Goal: Browse casually

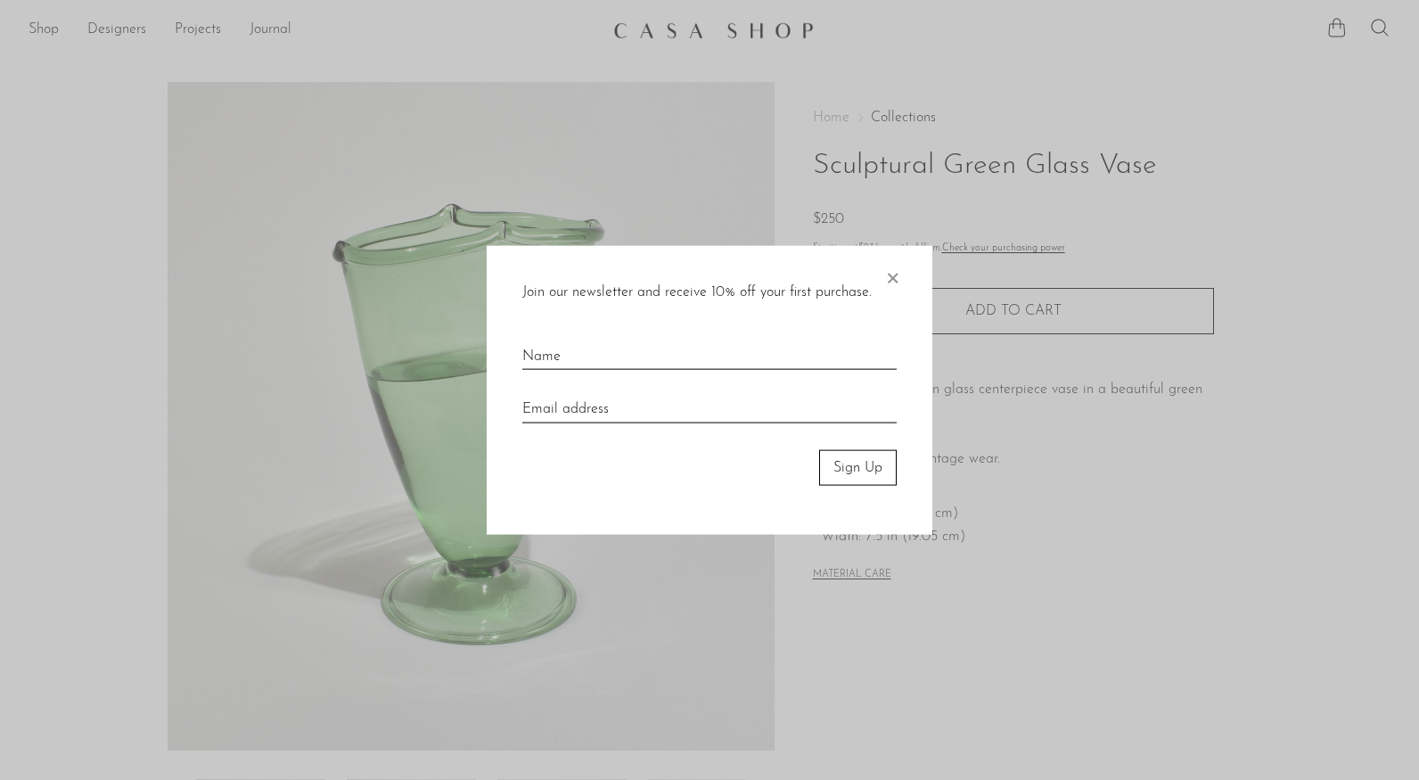
click at [892, 281] on span "×" at bounding box center [893, 273] width 18 height 57
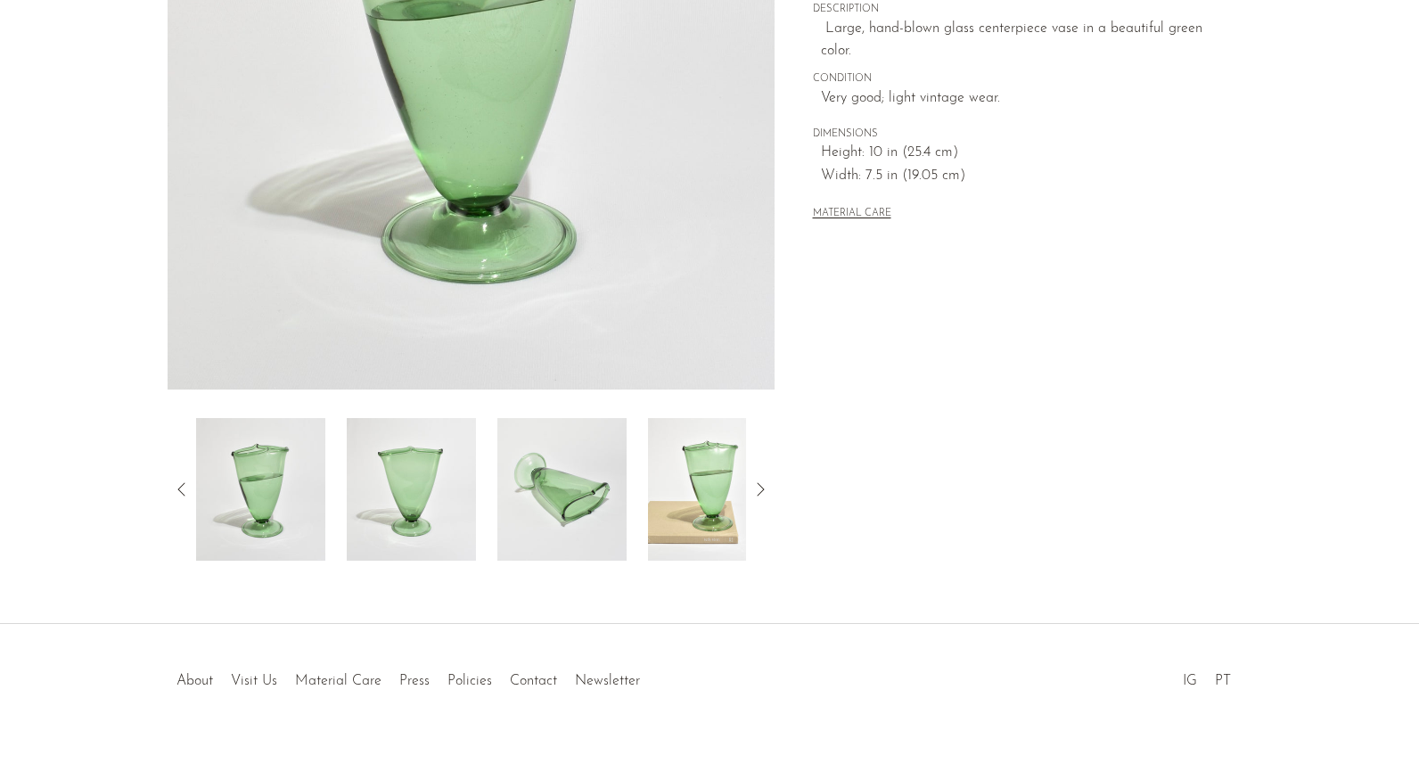
scroll to position [381, 0]
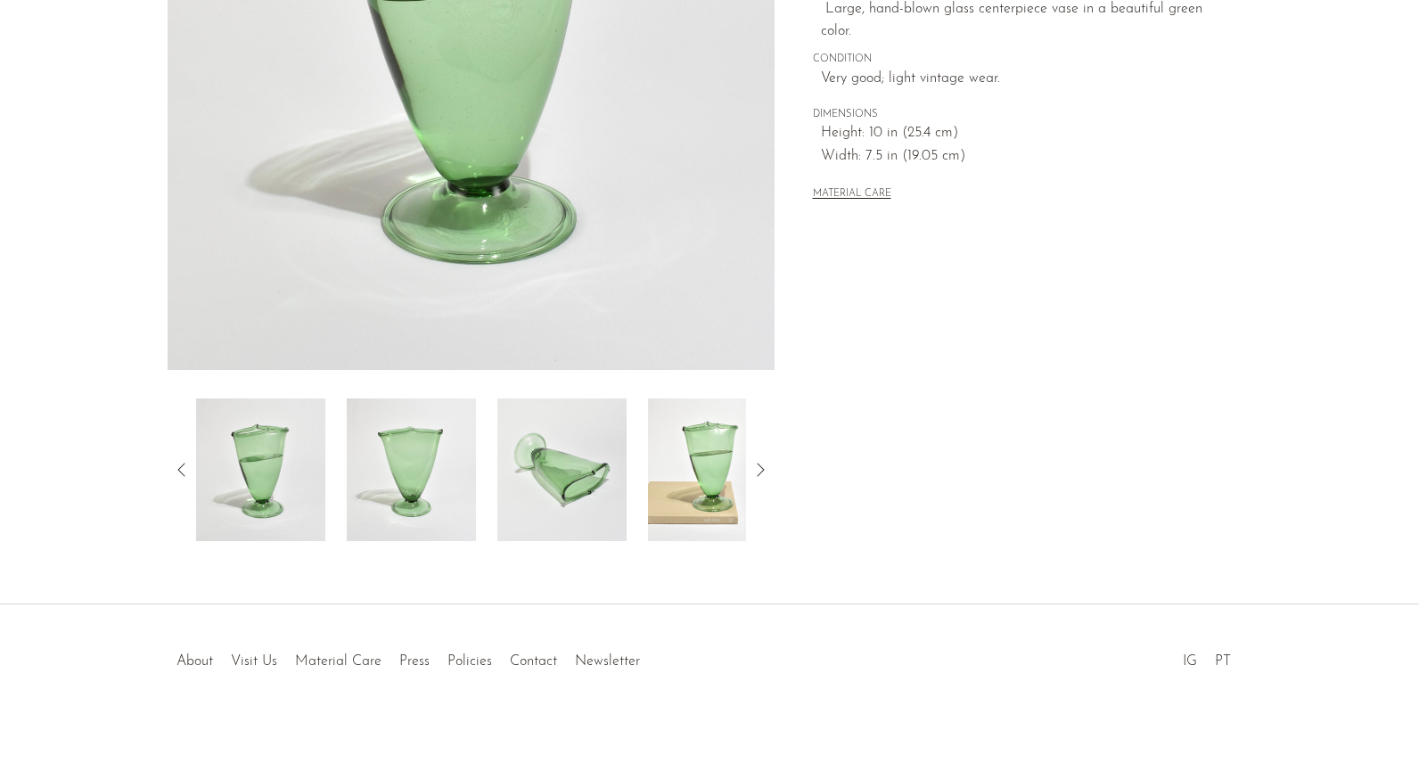
click at [763, 463] on icon at bounding box center [760, 469] width 21 height 21
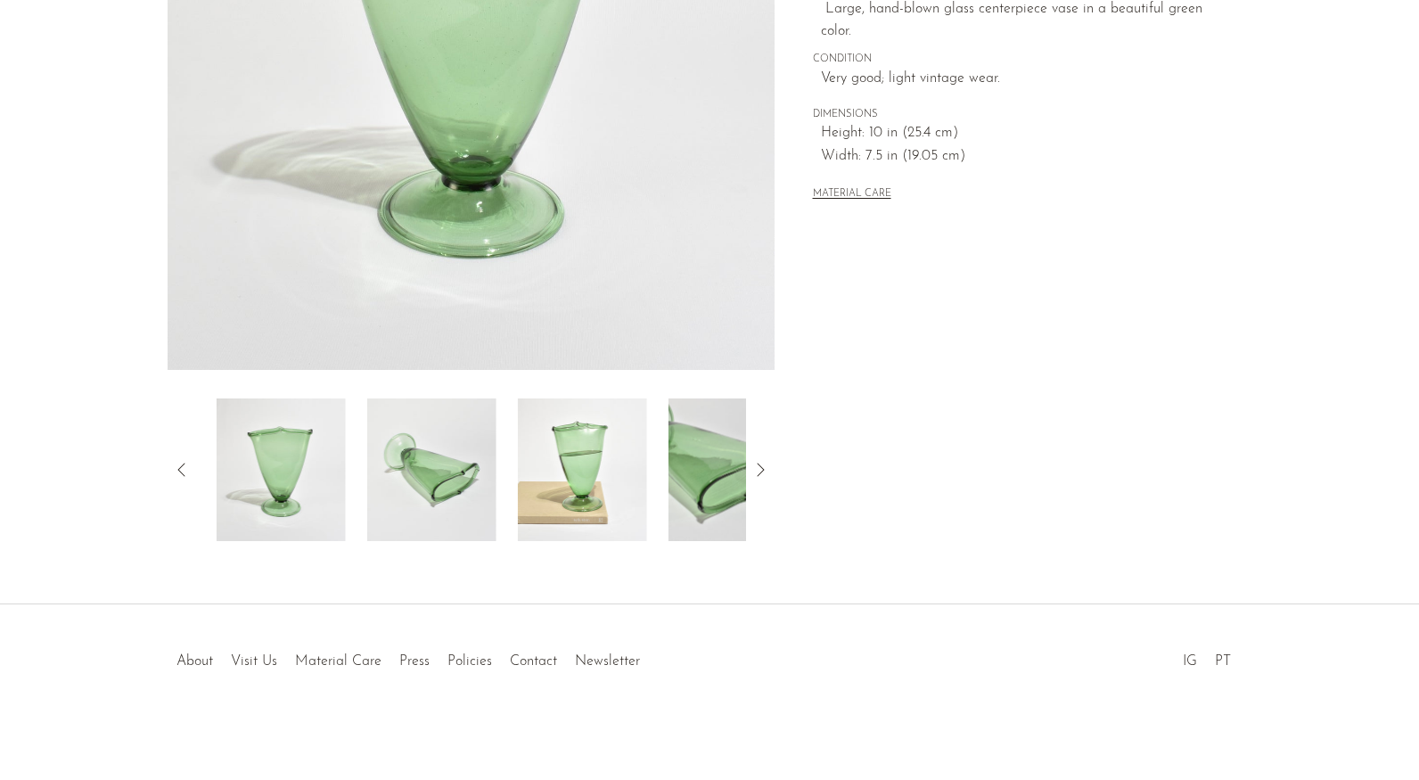
click at [763, 464] on icon at bounding box center [760, 469] width 21 height 21
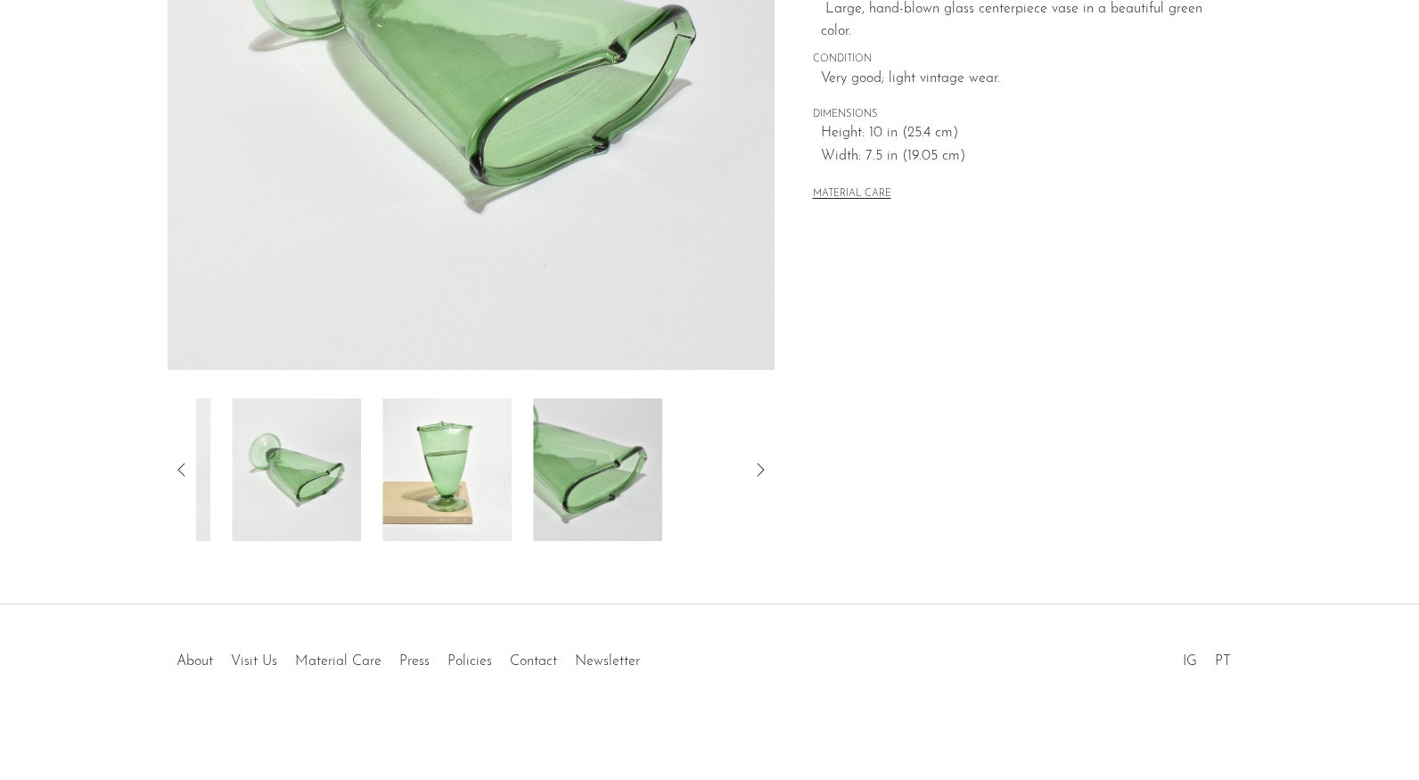
click at [763, 464] on icon at bounding box center [760, 469] width 21 height 21
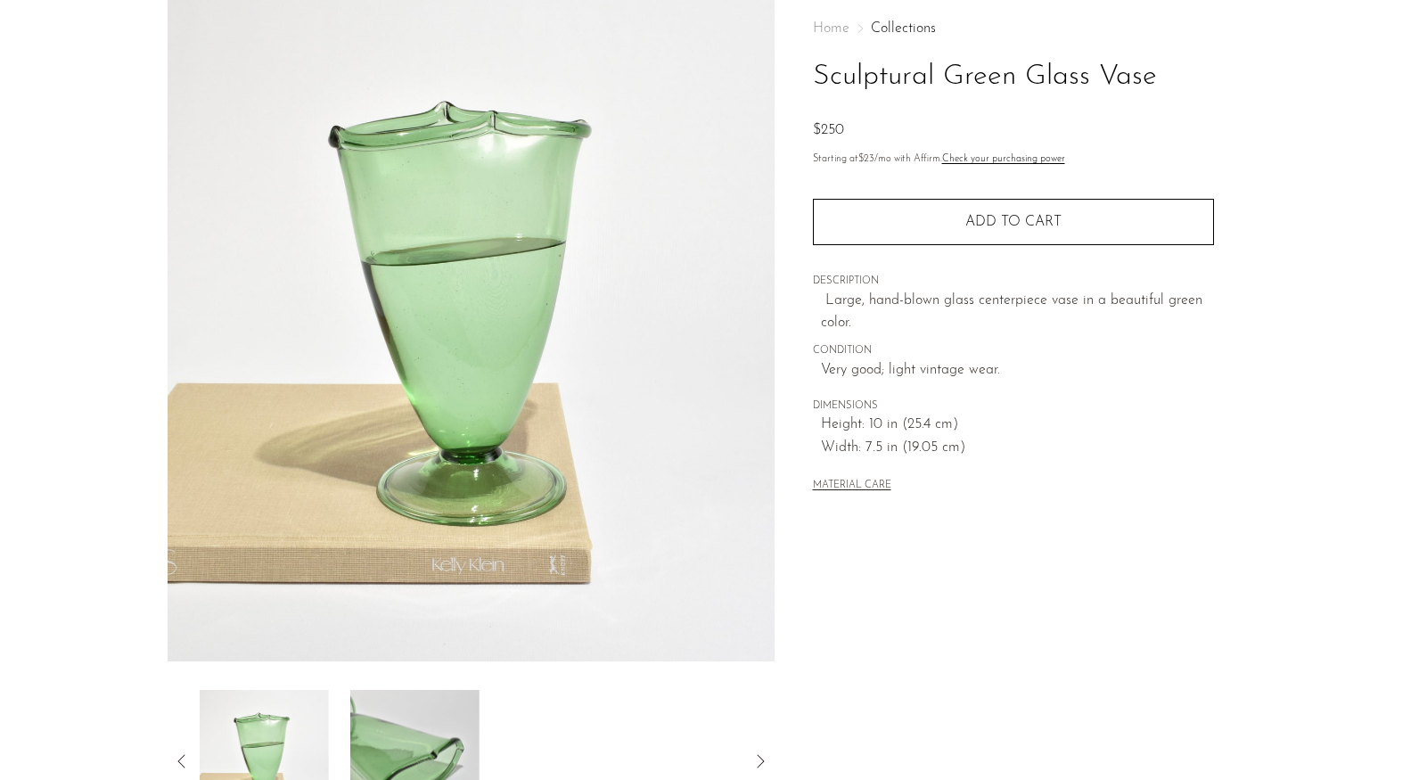
scroll to position [0, 0]
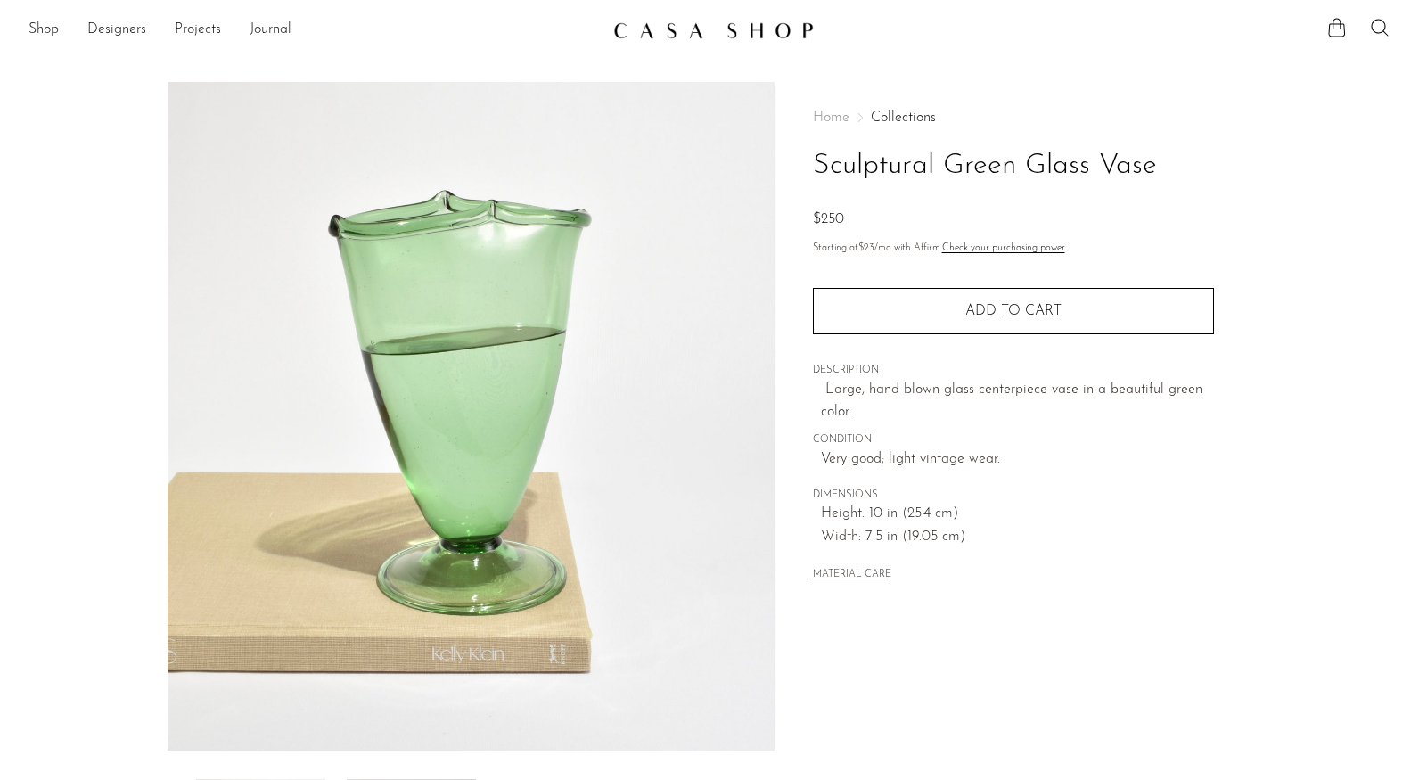
click at [736, 24] on img at bounding box center [713, 30] width 201 height 18
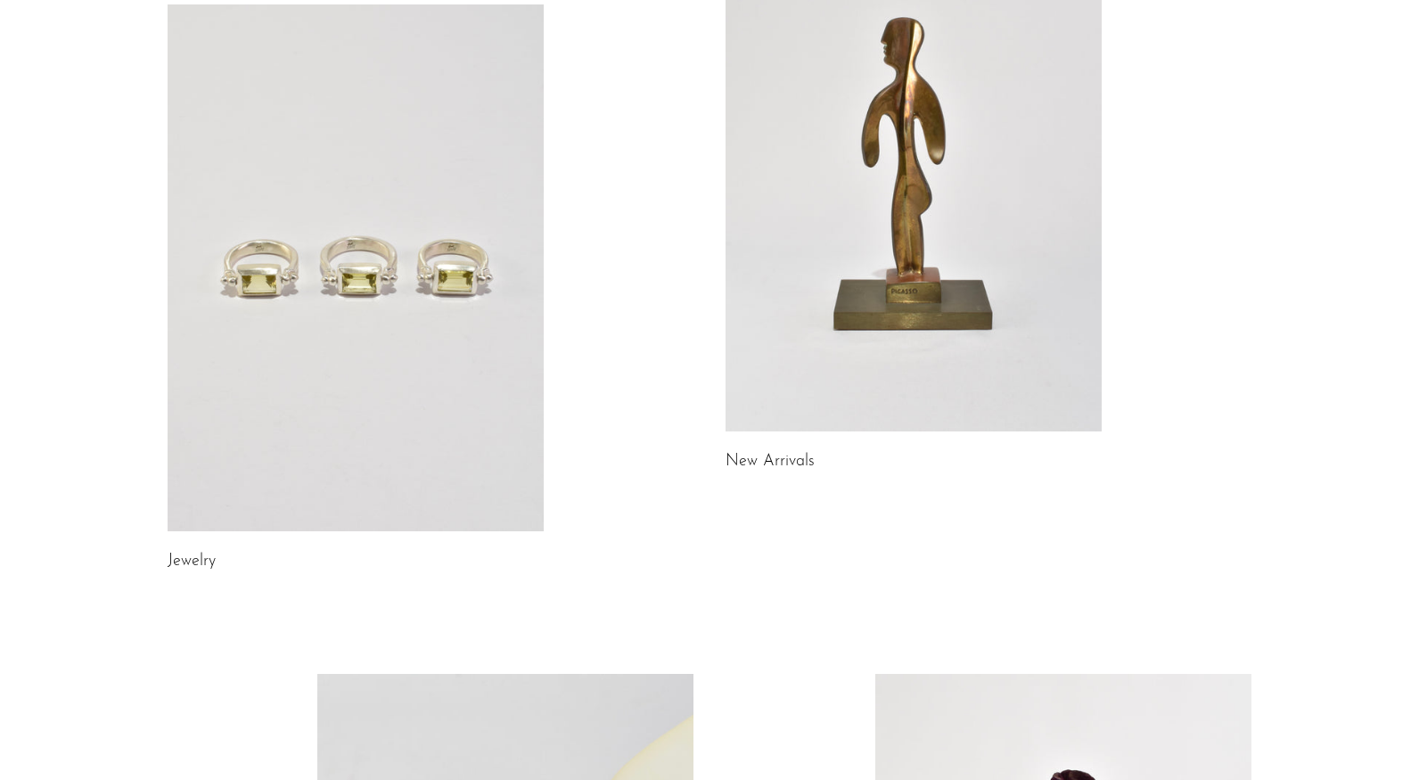
scroll to position [238, 0]
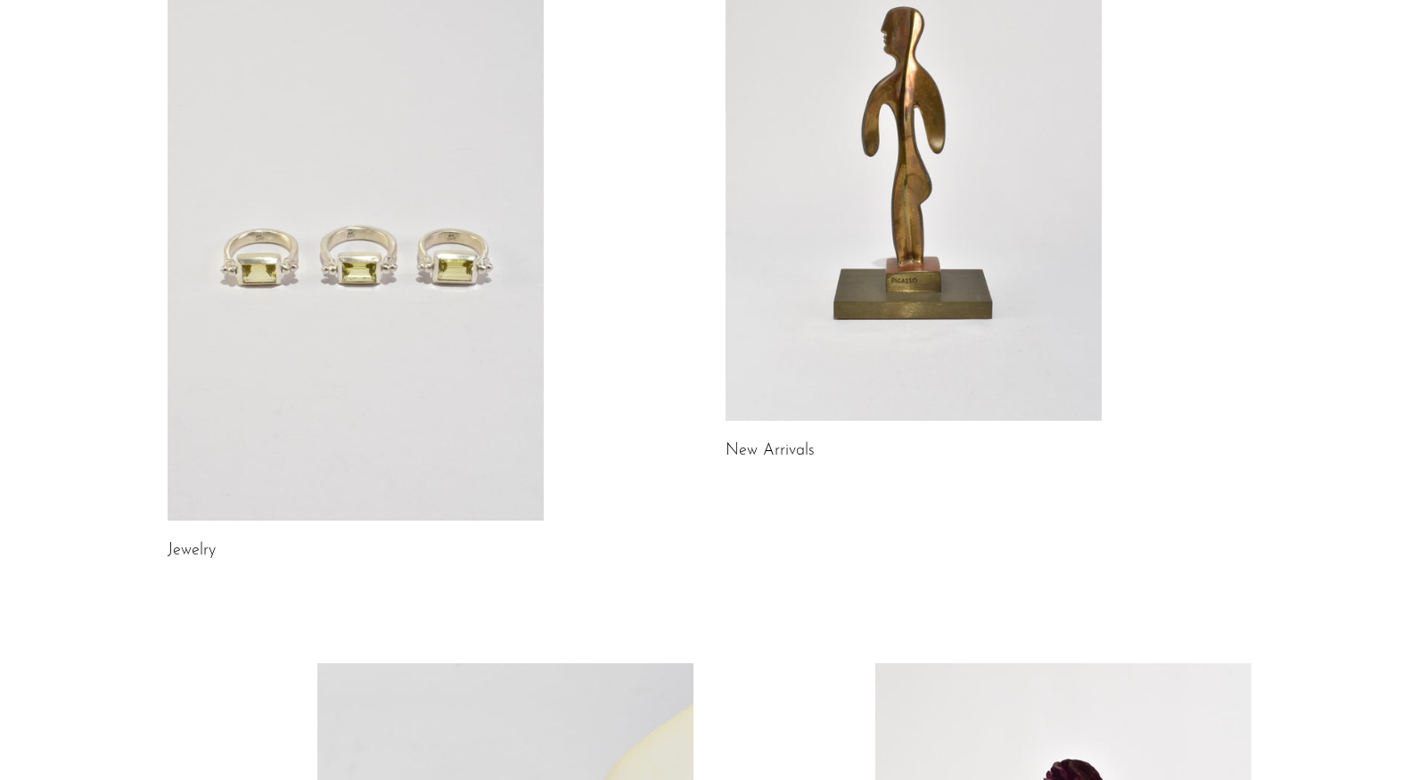
click at [396, 320] on link at bounding box center [356, 257] width 376 height 527
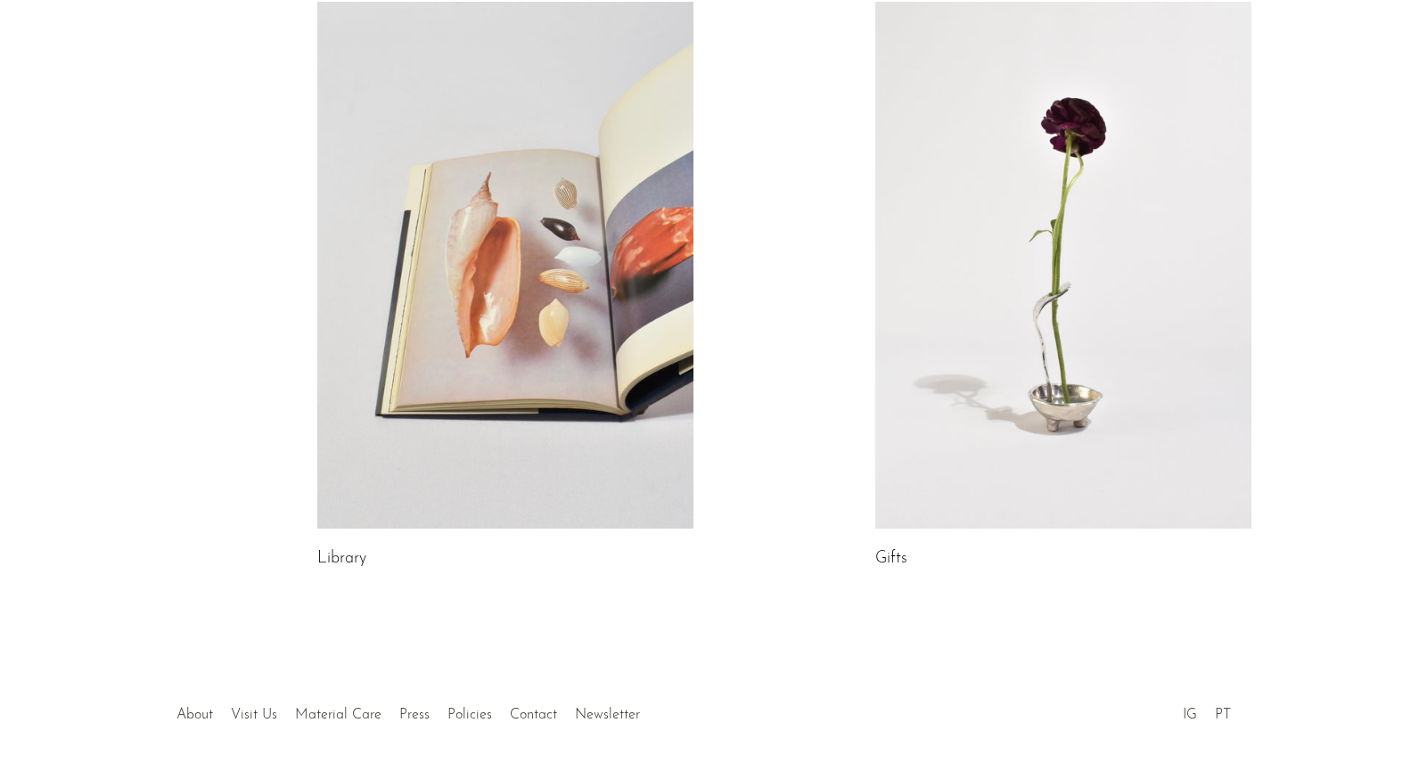
scroll to position [953, 0]
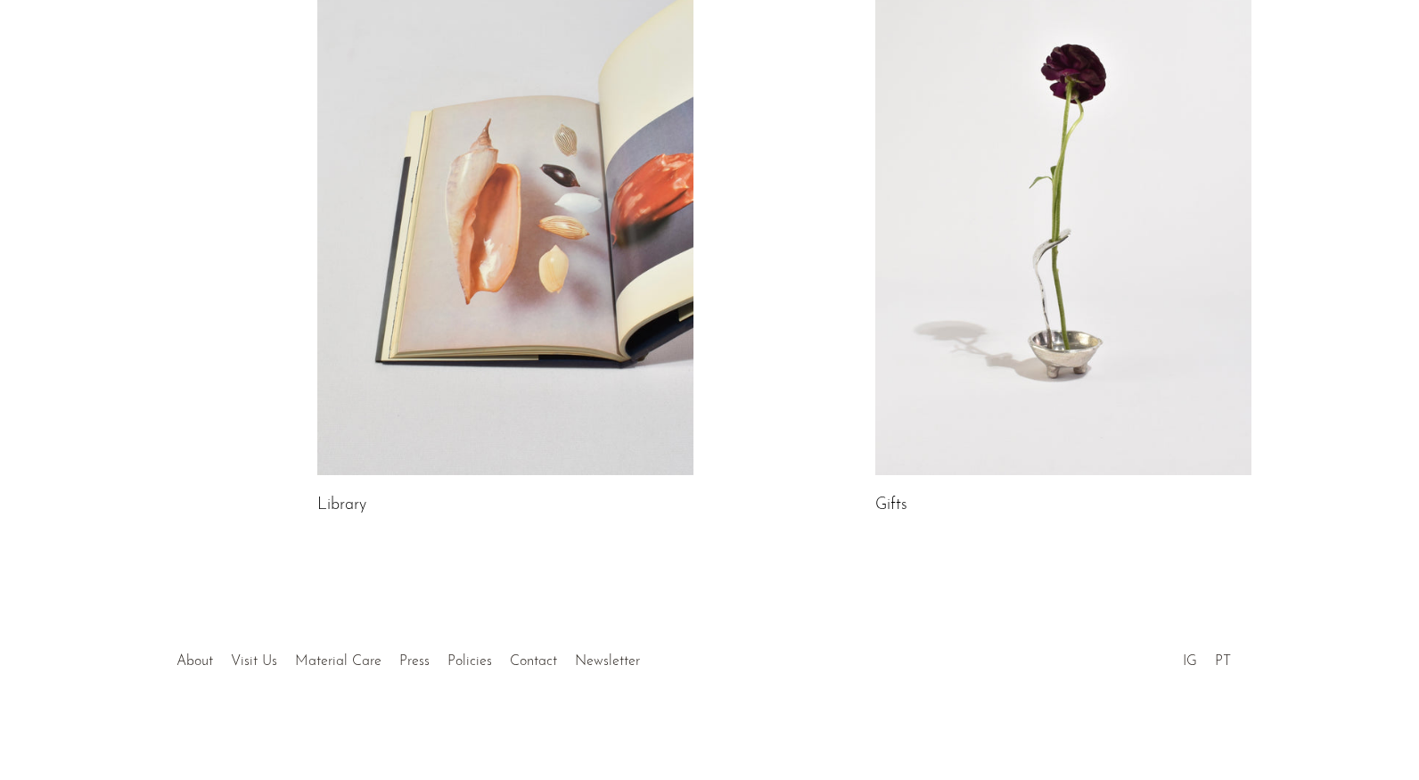
click at [1056, 320] on link at bounding box center [1063, 211] width 376 height 527
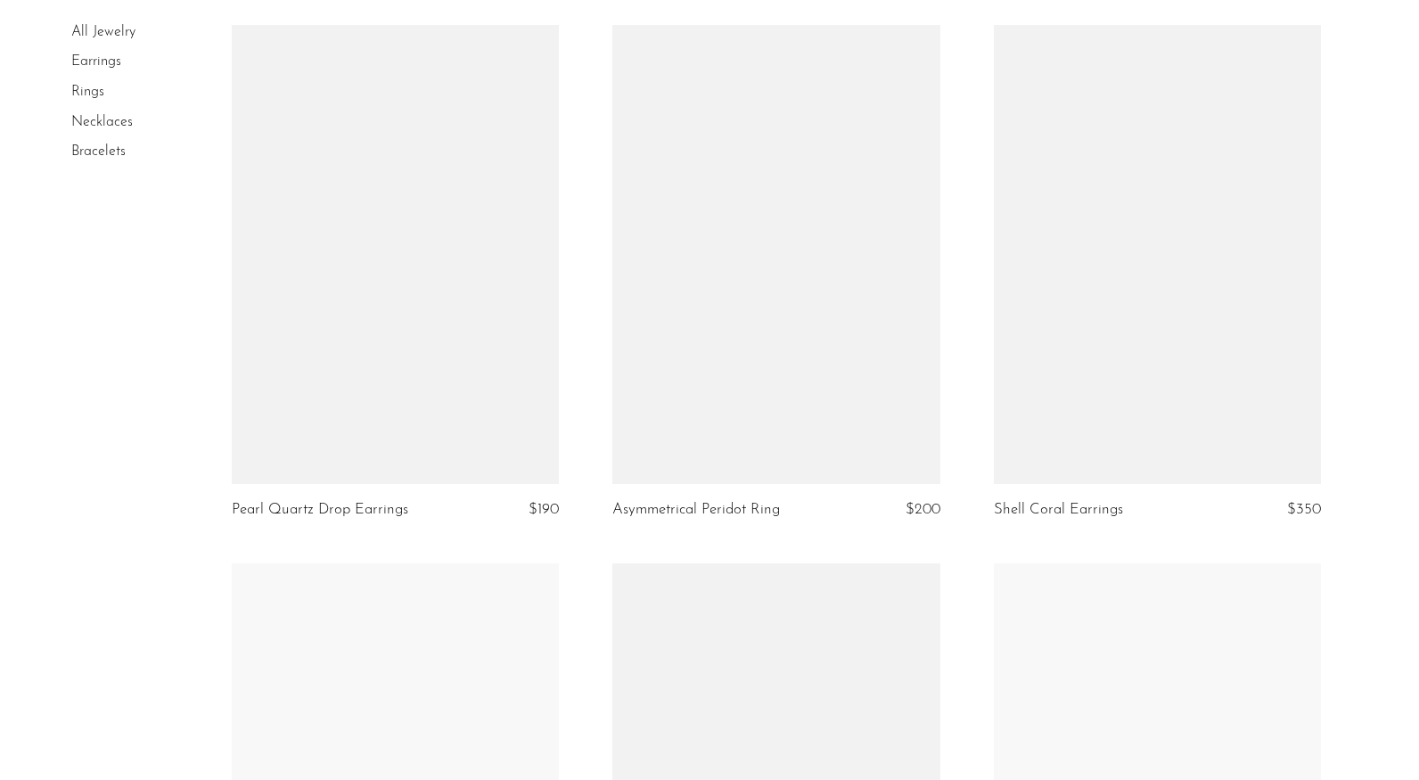
scroll to position [4457, 0]
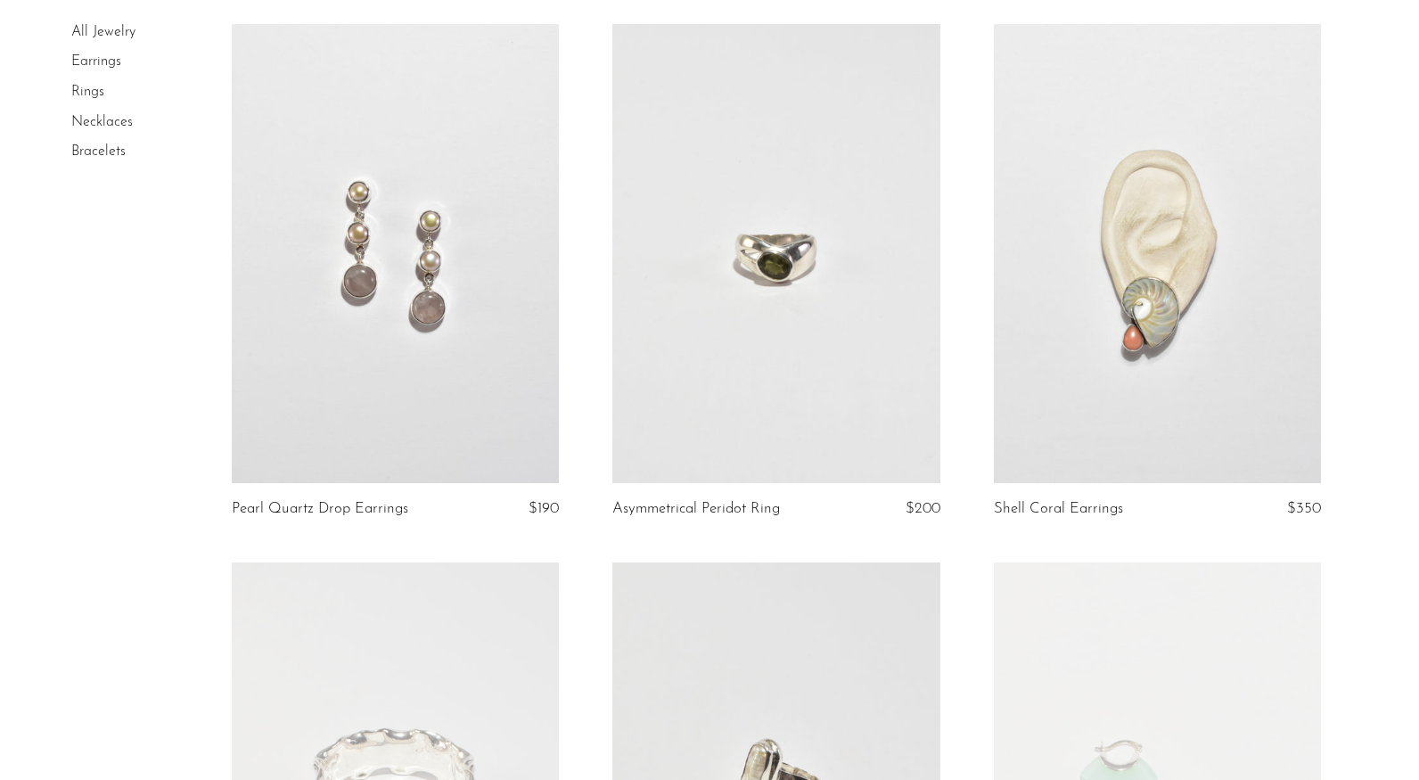
click at [366, 111] on link at bounding box center [396, 253] width 328 height 459
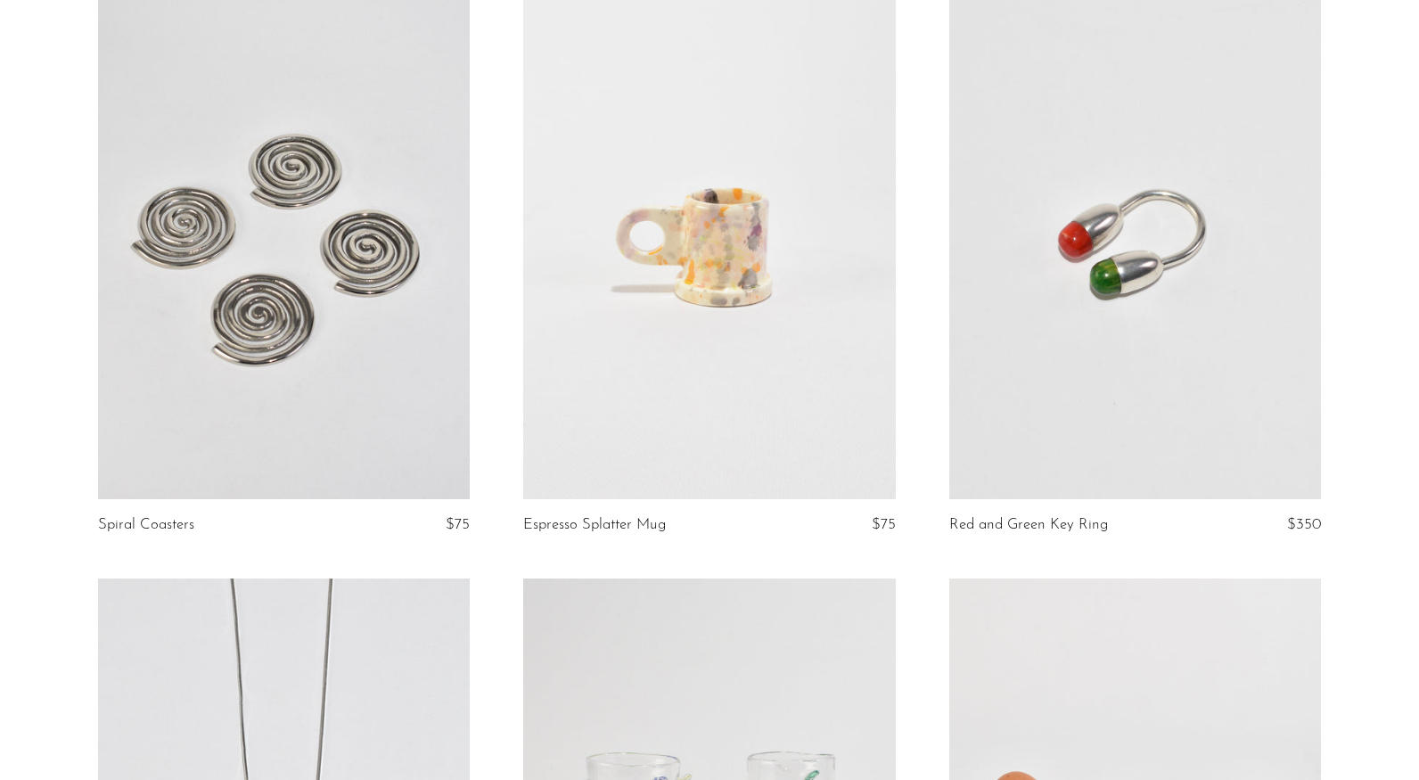
scroll to position [1388, 0]
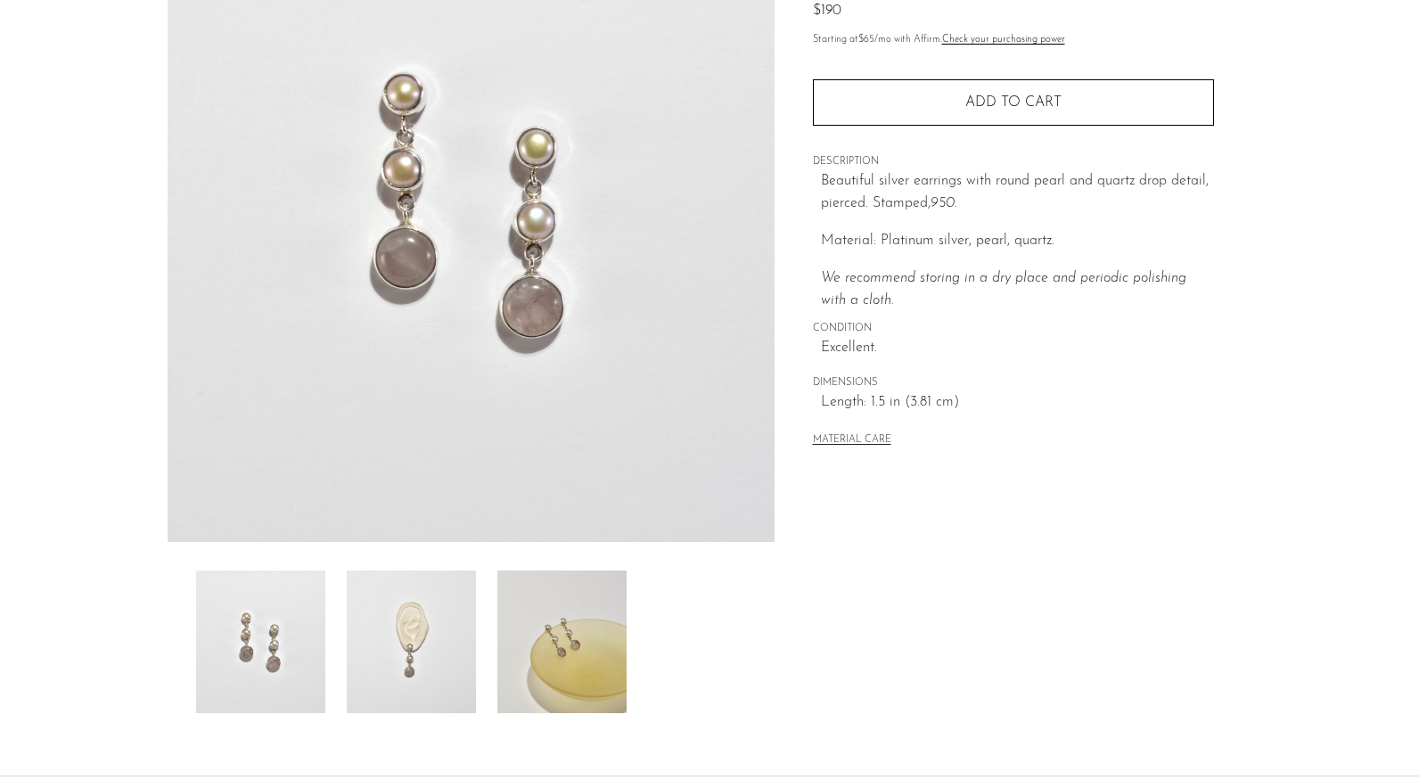
scroll to position [381, 0]
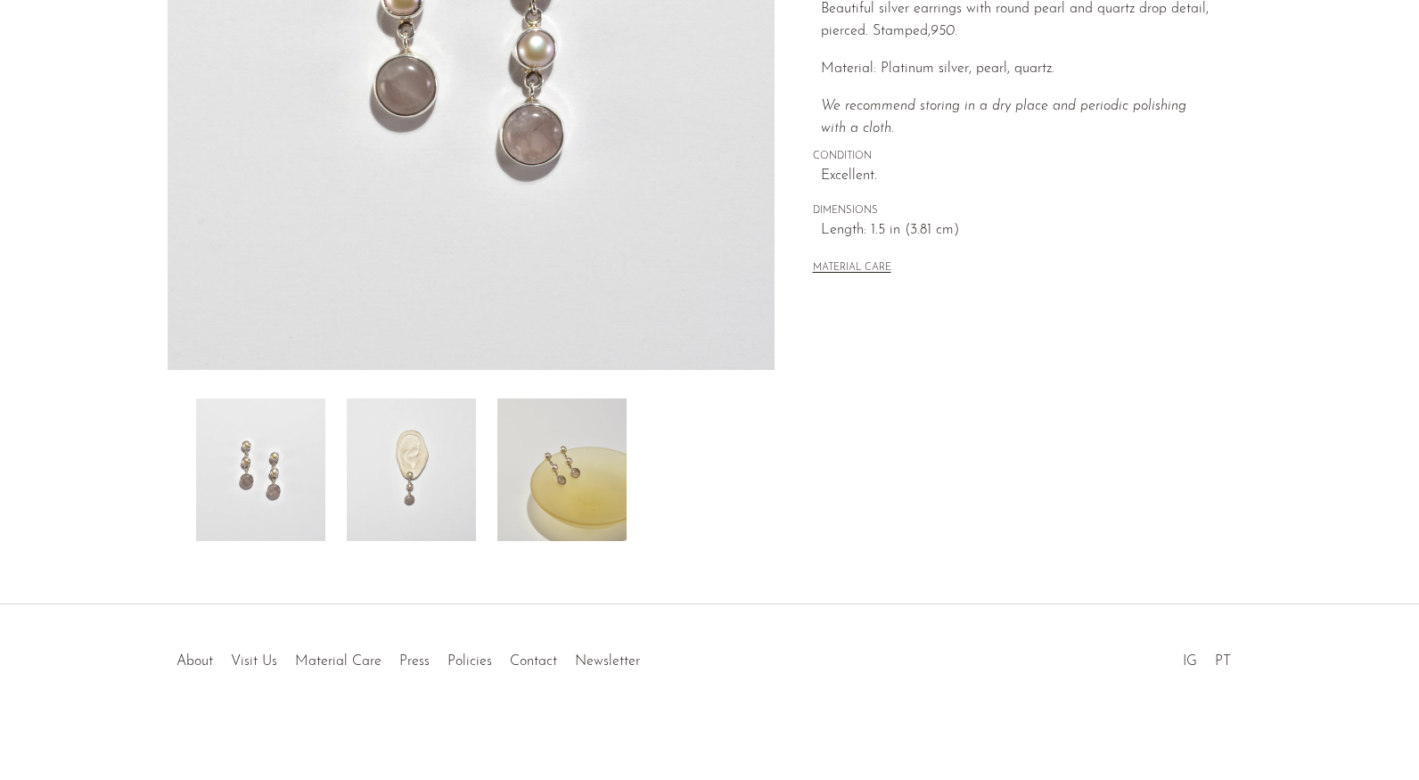
click at [598, 451] on img at bounding box center [561, 470] width 129 height 143
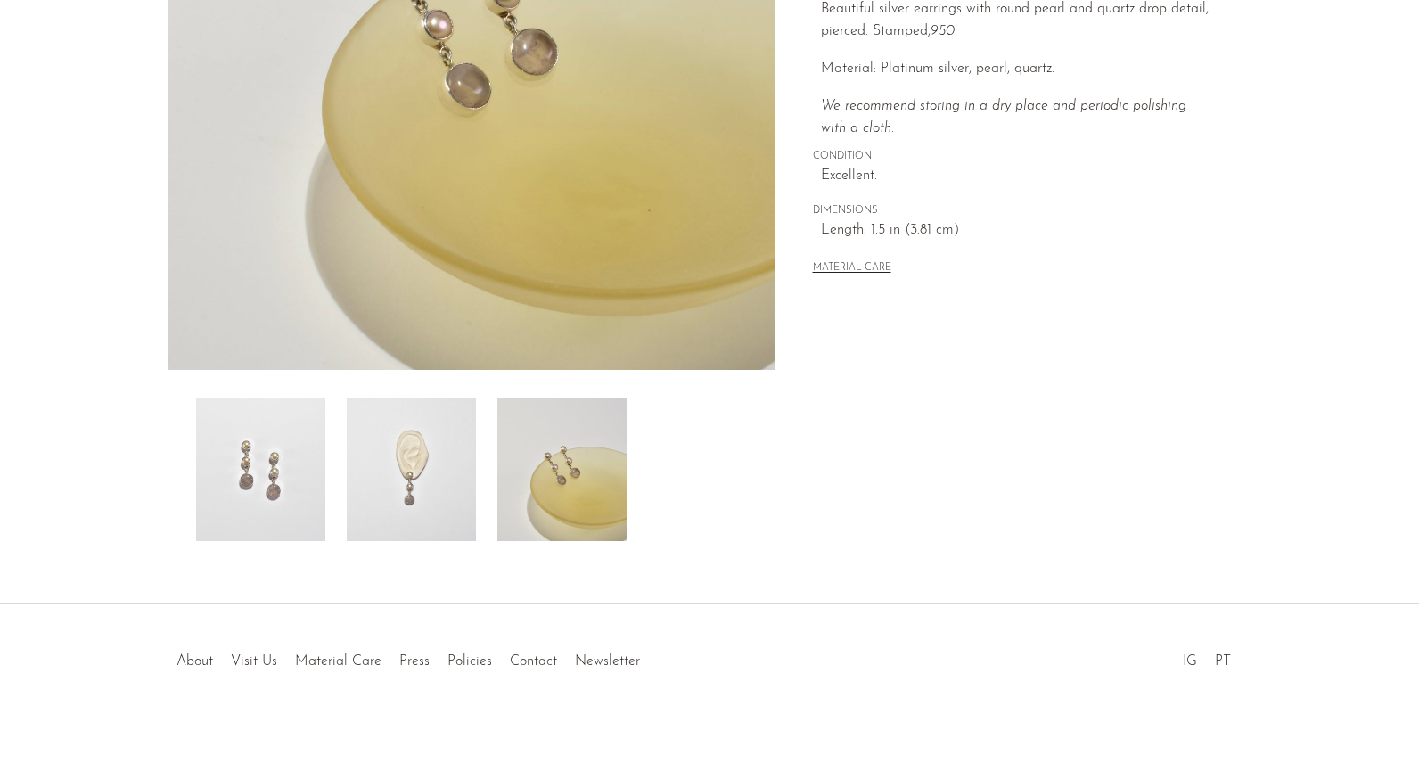
click at [406, 464] on img at bounding box center [411, 470] width 129 height 143
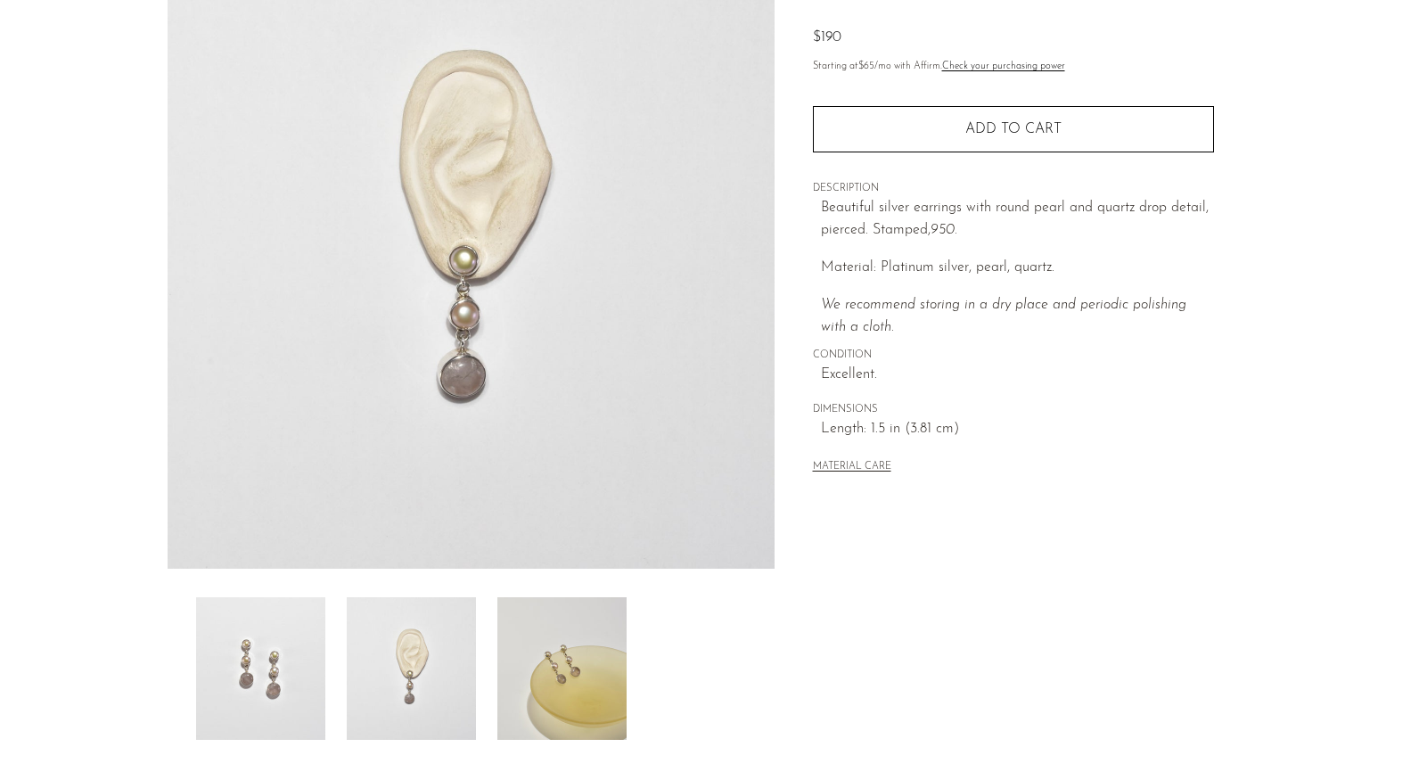
scroll to position [181, 0]
